Goal: Check status: Check status

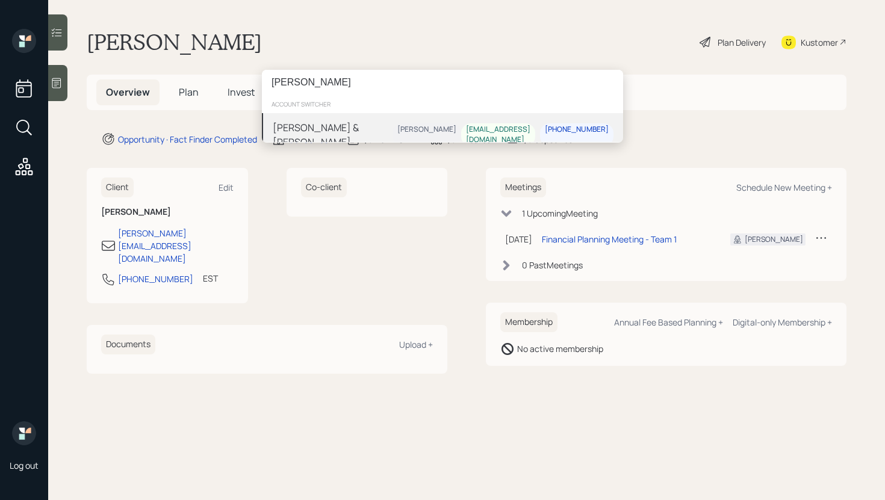
type input "[PERSON_NAME]"
click at [311, 134] on div "[PERSON_NAME] & [PERSON_NAME]" at bounding box center [333, 134] width 120 height 29
